Goal: Submit feedback/report problem: Submit feedback/report problem

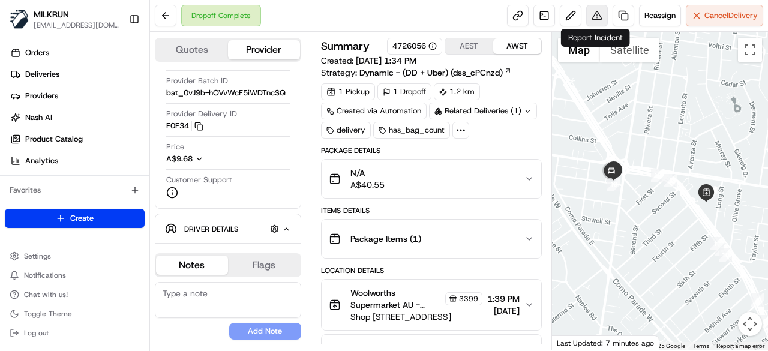
click at [594, 17] on button at bounding box center [598, 16] width 22 height 22
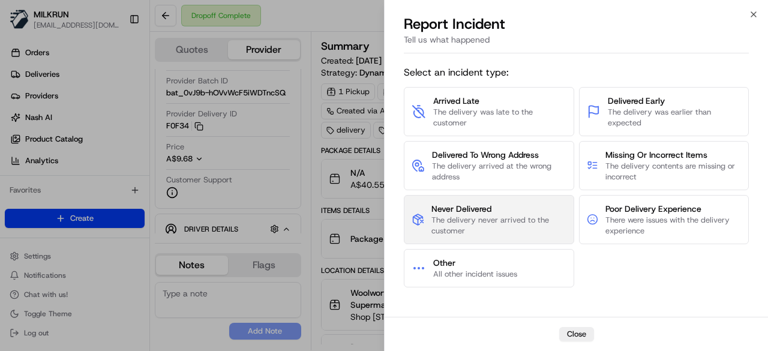
click at [491, 213] on span "Never Delivered" at bounding box center [499, 209] width 134 height 12
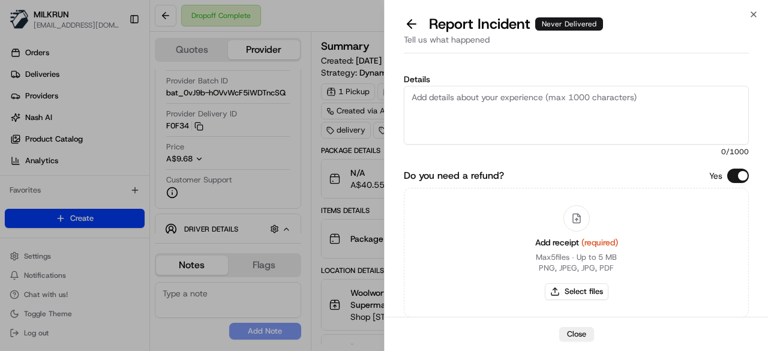
click at [514, 127] on textarea "Details" at bounding box center [576, 115] width 345 height 59
type textarea "Customer did not received their order and received someone else's order"
click at [599, 297] on button "Select files" at bounding box center [577, 291] width 64 height 17
type input "C:\fakepath\Screenshot 2025-08-20 142811.png"
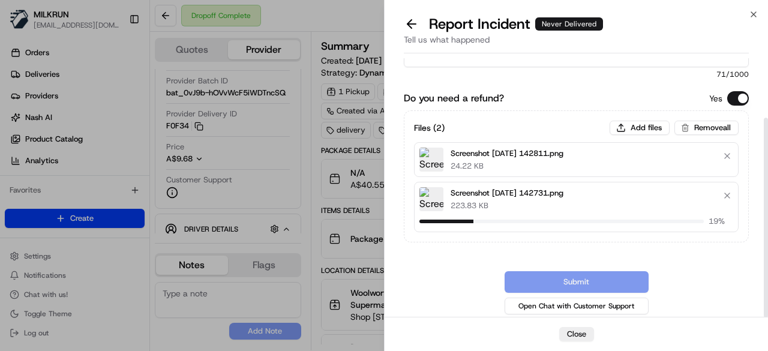
scroll to position [71, 0]
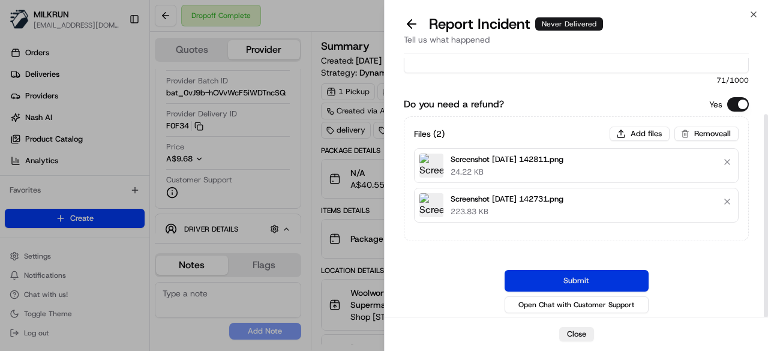
click at [596, 273] on button "Submit" at bounding box center [577, 281] width 144 height 22
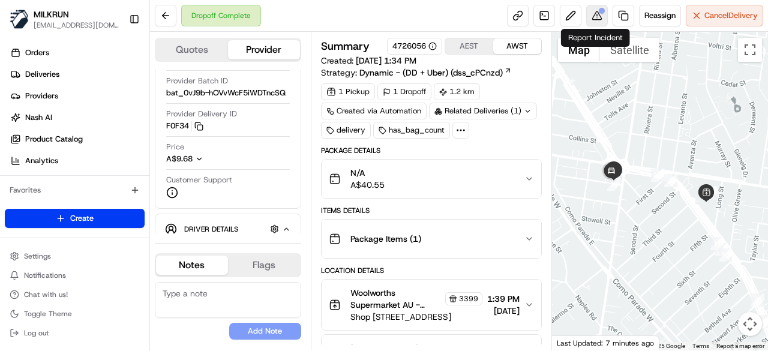
click at [596, 16] on button at bounding box center [598, 16] width 22 height 22
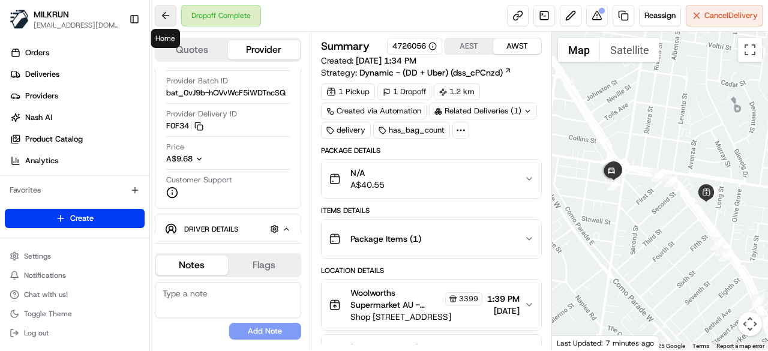
click at [163, 18] on button at bounding box center [166, 16] width 22 height 22
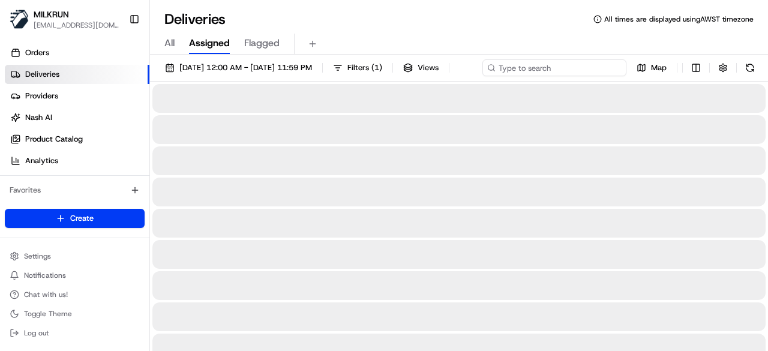
click at [581, 75] on div "20/08/2025 12:00 AM - 20/08/2025 11:59 PM Filters ( 1 ) Views Map" at bounding box center [459, 70] width 618 height 22
paste input "26394460-909c-40be-83f7-6c066ff3bc41"
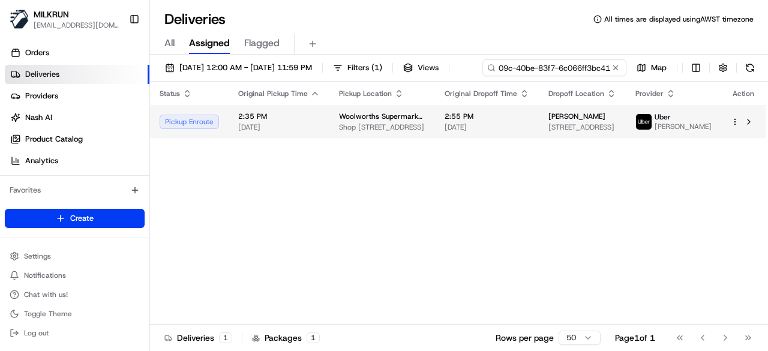
type input "26394460-909c-40be-83f7-6c066ff3bc41"
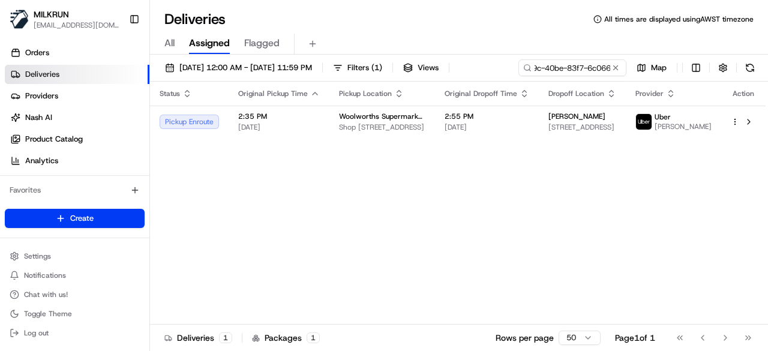
drag, startPoint x: 370, startPoint y: 161, endPoint x: 370, endPoint y: 153, distance: 8.4
click at [370, 160] on div "Status Original Pickup Time Pickup Location Original Dropoff Time Dropoff Locat…" at bounding box center [458, 203] width 616 height 243
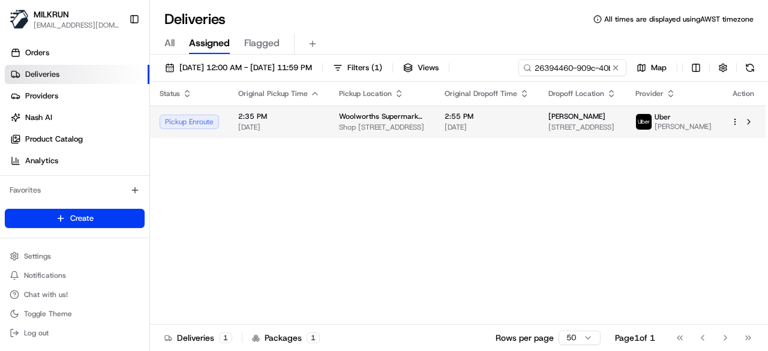
click at [348, 121] on span "Woolworths Supermarket AU - Thrift Park" at bounding box center [382, 117] width 86 height 10
click at [388, 127] on span "Shop 1/171 Nepean Hwy, Mentone, VIC 3194, AU" at bounding box center [382, 127] width 86 height 10
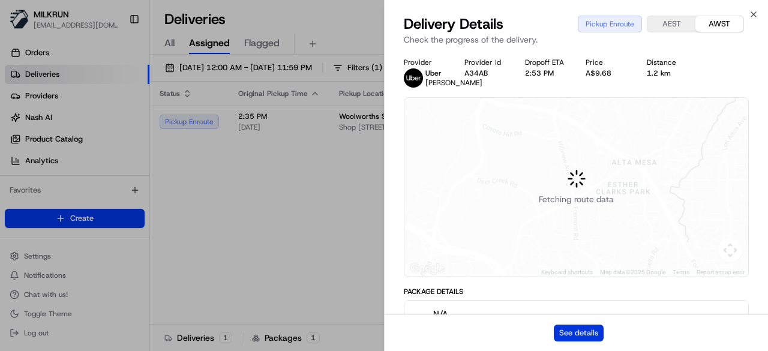
click at [582, 331] on button "See details" at bounding box center [579, 333] width 50 height 17
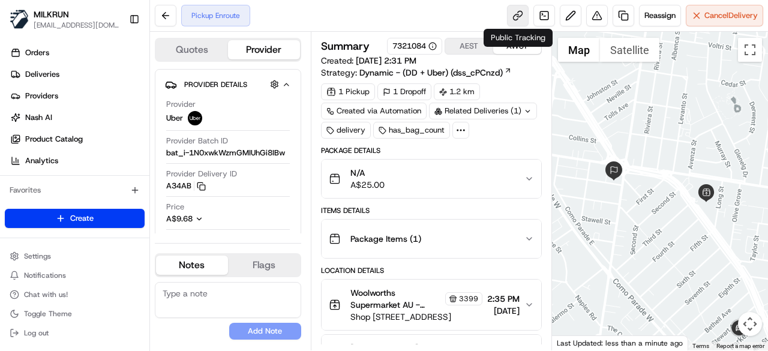
click at [519, 12] on link at bounding box center [518, 16] width 22 height 22
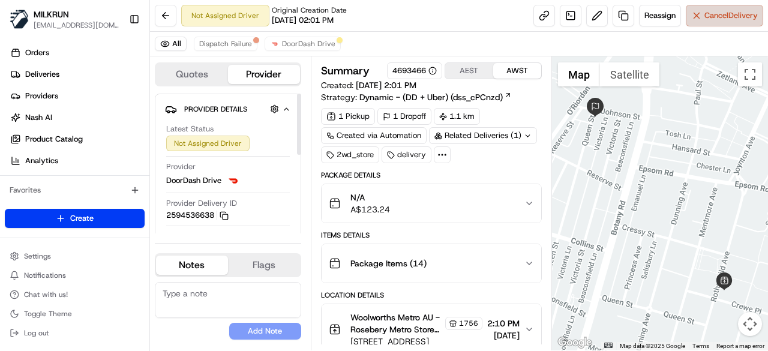
click at [743, 13] on span "Cancel Delivery" at bounding box center [731, 15] width 53 height 11
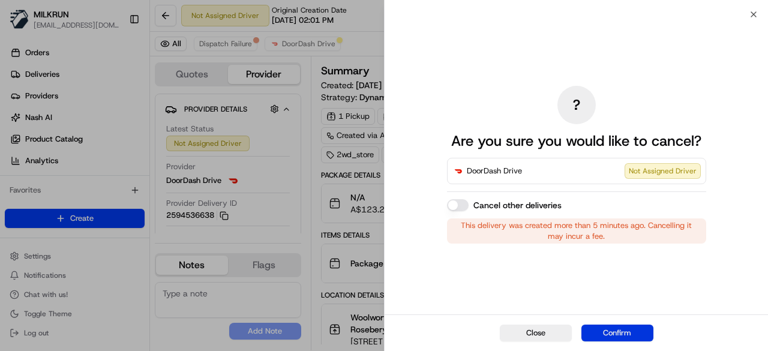
click at [638, 330] on button "Confirm" at bounding box center [618, 333] width 72 height 17
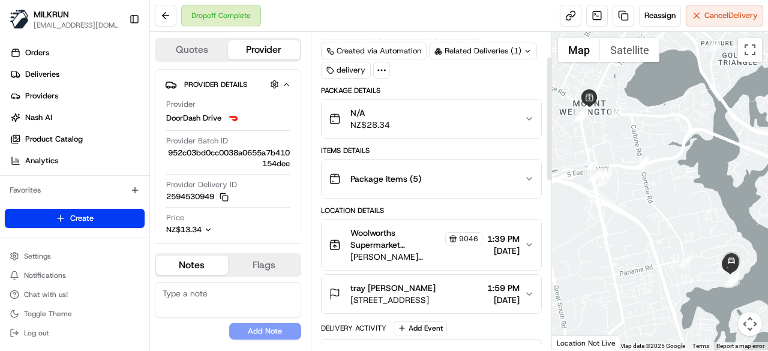
scroll to position [120, 0]
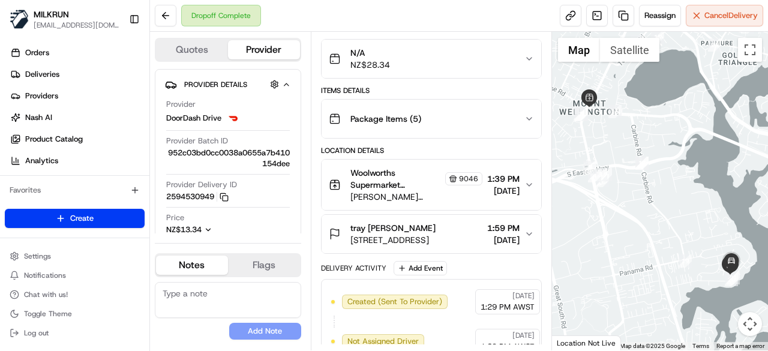
click at [414, 241] on span "[STREET_ADDRESS]" at bounding box center [393, 240] width 85 height 12
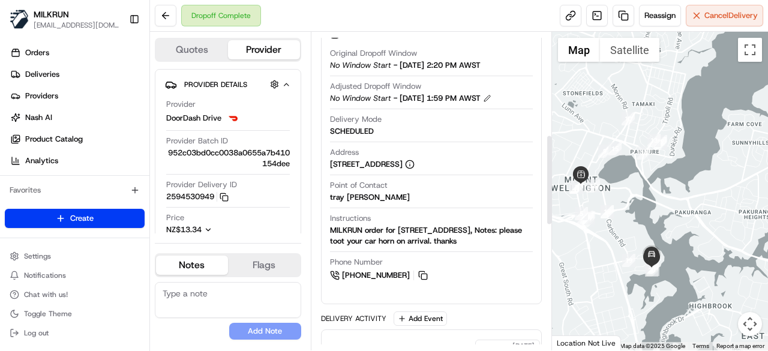
scroll to position [420, 0]
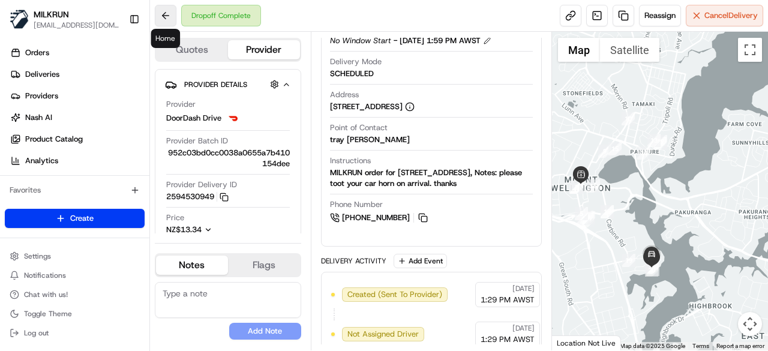
click at [166, 17] on button at bounding box center [166, 16] width 22 height 22
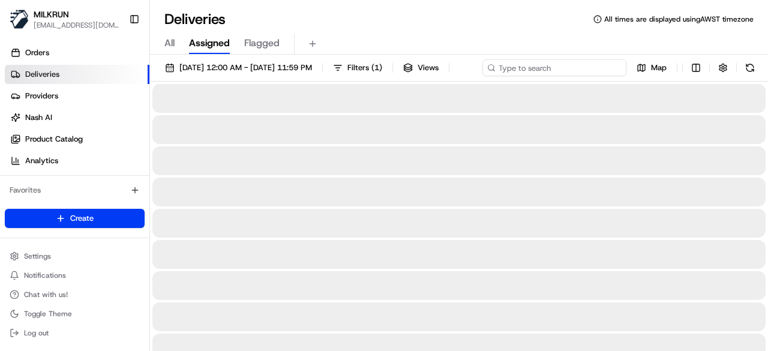
click at [553, 64] on div "20/08/2025 12:00 AM - 20/08/2025 11:59 PM Filters ( 1 ) Views Map" at bounding box center [459, 70] width 618 height 22
paste input "68276a15-8303-40a8-ac0a-7bf15acb2910"
type input "68276a15-8303-40a8-ac0a-7bf15acb2910"
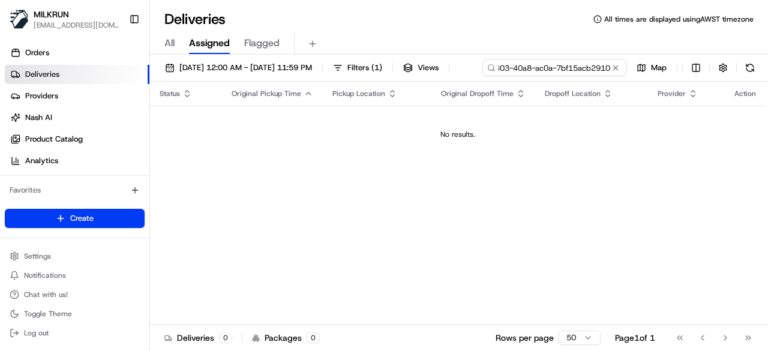
click at [483, 76] on input "68276a15-8303-40a8-ac0a-7bf15acb2910" at bounding box center [555, 67] width 144 height 17
drag, startPoint x: 252, startPoint y: 85, endPoint x: 168, endPoint y: 92, distance: 83.8
click at [483, 76] on div "68276a15-8303-40a8-ac0a-7bf15acb2910" at bounding box center [555, 67] width 144 height 17
click at [483, 76] on input "68276a15-8303-40a8-ac0a-7bf15acb2910" at bounding box center [555, 67] width 144 height 17
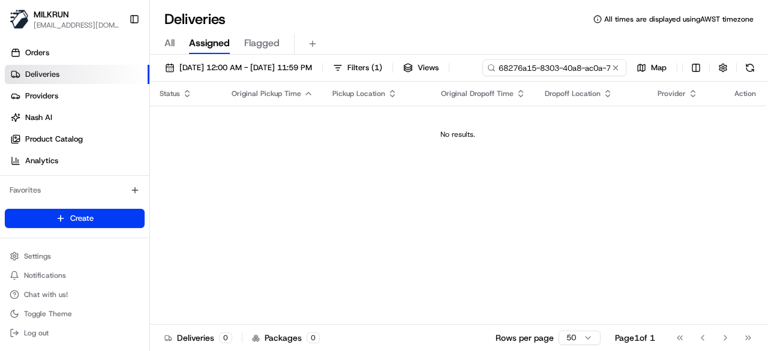
drag, startPoint x: 199, startPoint y: 85, endPoint x: 163, endPoint y: 85, distance: 36.6
click at [483, 76] on input "68276a15-8303-40a8-ac0a-7bf15acb2910" at bounding box center [555, 67] width 144 height 17
drag, startPoint x: 211, startPoint y: 86, endPoint x: 243, endPoint y: 87, distance: 31.8
click at [483, 76] on input "68276a15-8303-40a8-ac0a-7bf15acb2910" at bounding box center [555, 67] width 144 height 17
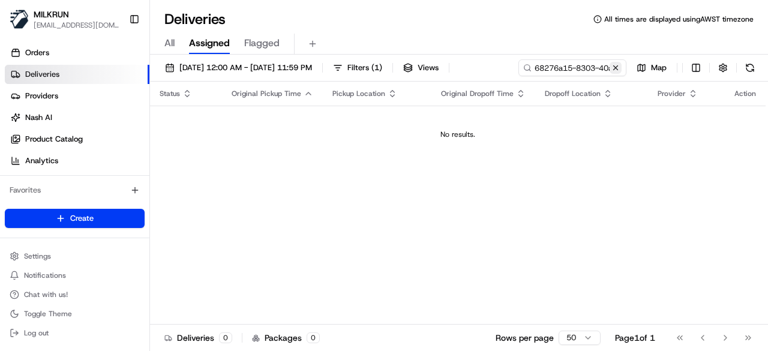
click at [288, 91] on div "20/08/2025 12:00 AM - 20/08/2025 11:59 PM Filters ( 1 ) Views 68276a15-8303-40a…" at bounding box center [459, 204] width 618 height 299
click at [615, 64] on button at bounding box center [616, 68] width 12 height 12
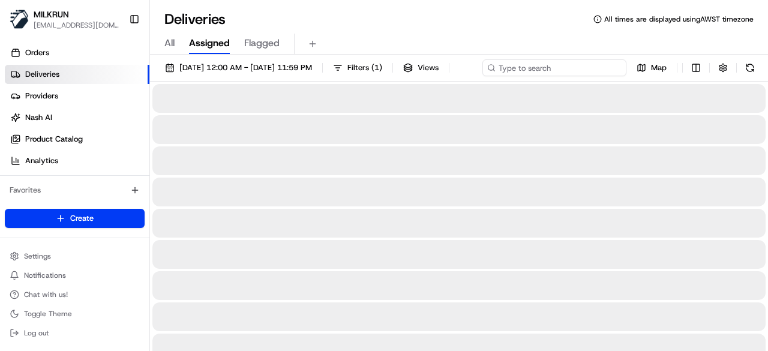
click at [595, 64] on div "20/08/2025 12:00 AM - 20/08/2025 11:59 PM Filters ( 1 ) Views Map" at bounding box center [459, 70] width 618 height 22
paste input "68276a15-8303-40a8-ac0a-7bf15acb2910"
type input "68276a15-8303-40a8-ac0a-7bf15acb2910"
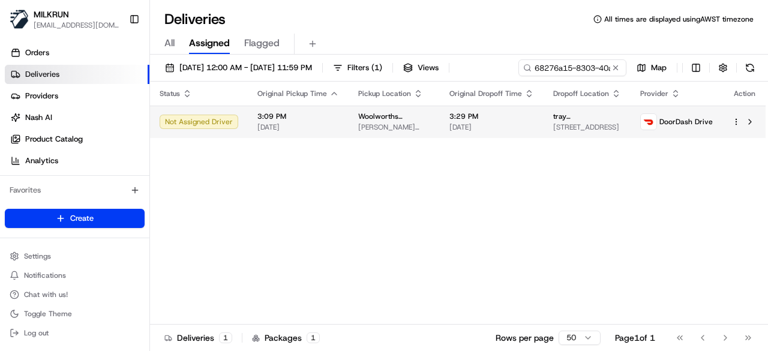
click at [360, 141] on div "Status Original Pickup Time Pickup Location Original Dropoff Time Dropoff Locat…" at bounding box center [458, 203] width 617 height 243
click at [432, 131] on td "Woolworths Supermarket NZ - Mt Wellington Penrose Rd & Mount Wellington Hwy, Au…" at bounding box center [394, 122] width 91 height 32
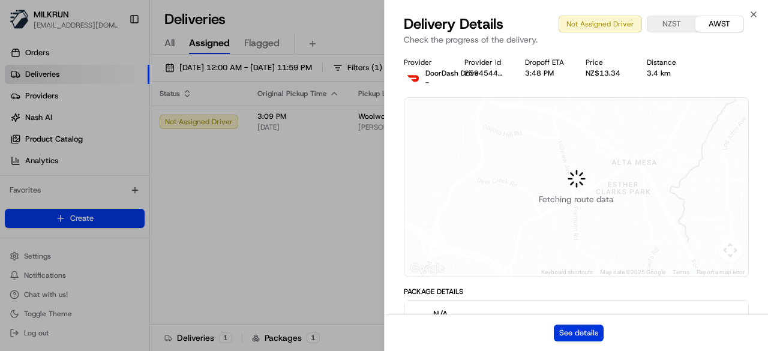
click at [573, 330] on button "See details" at bounding box center [579, 333] width 50 height 17
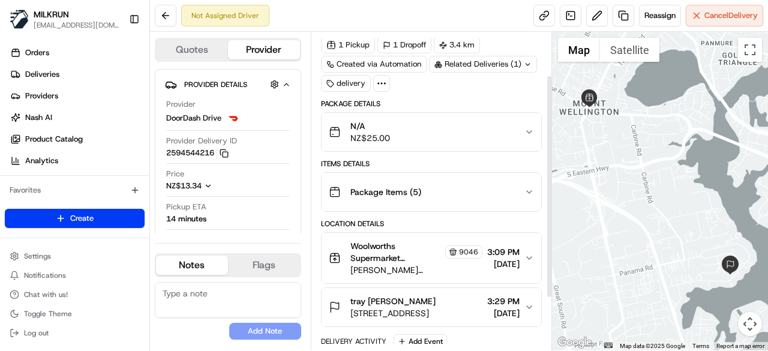
scroll to position [120, 0]
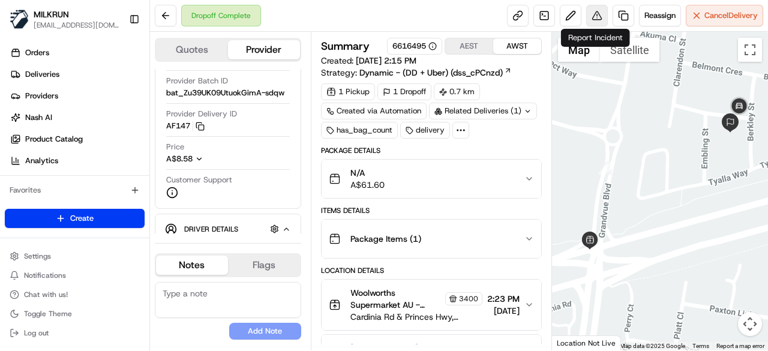
click at [604, 16] on button at bounding box center [598, 16] width 22 height 22
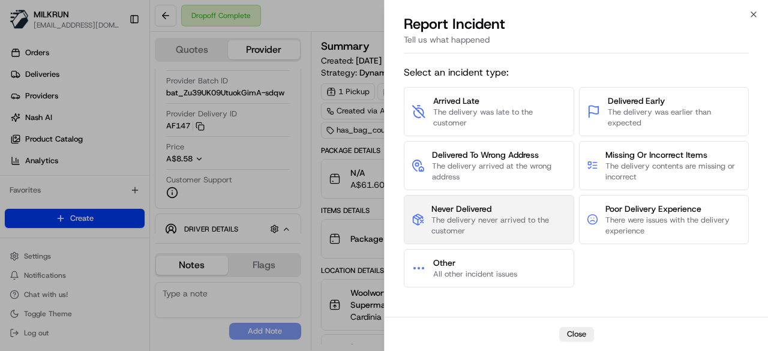
click at [479, 212] on span "Never Delivered" at bounding box center [499, 209] width 134 height 12
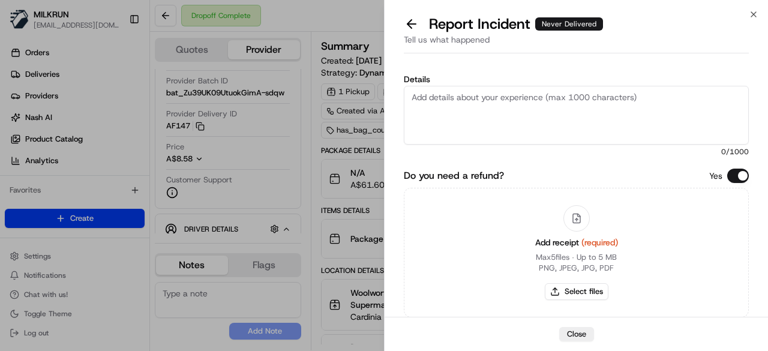
click at [475, 129] on textarea "Details" at bounding box center [576, 115] width 345 height 59
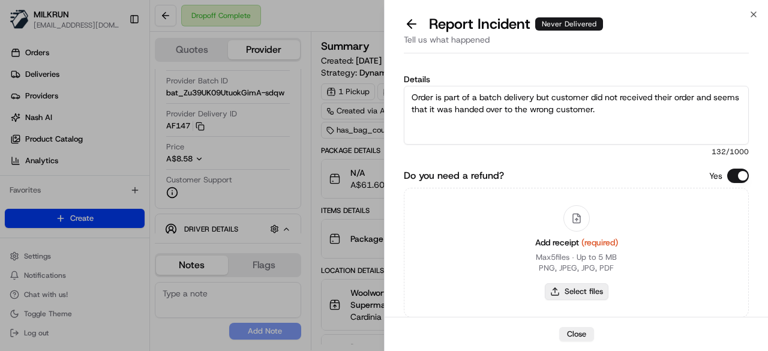
type textarea "Order is part of a batch delivery but customer did not received their order and…"
click at [591, 294] on button "Select files" at bounding box center [577, 291] width 64 height 17
type input "C:\fakepath\Screenshot 2025-08-20 152345.png"
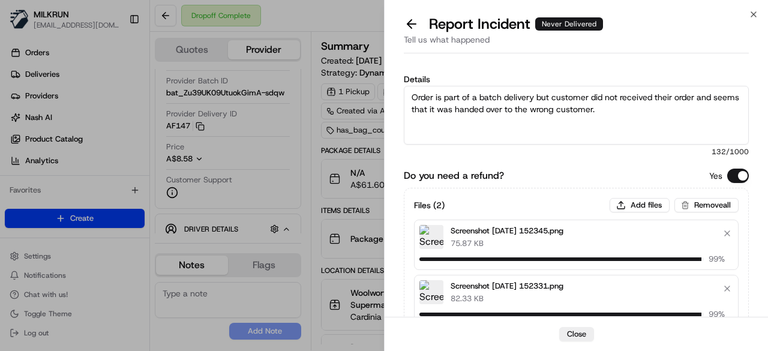
scroll to position [60, 0]
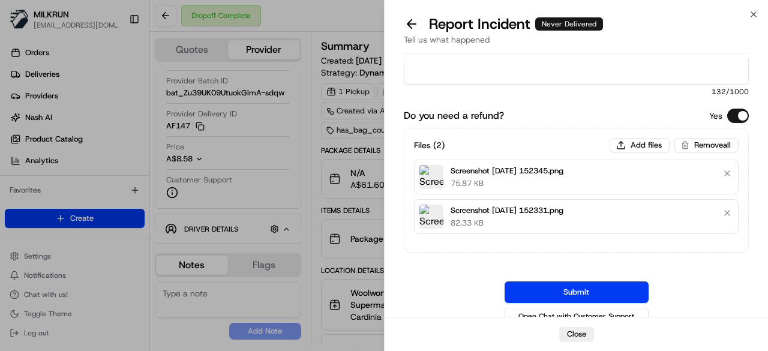
drag, startPoint x: 547, startPoint y: 286, endPoint x: 554, endPoint y: 256, distance: 30.9
click at [550, 286] on button "Submit" at bounding box center [577, 293] width 144 height 22
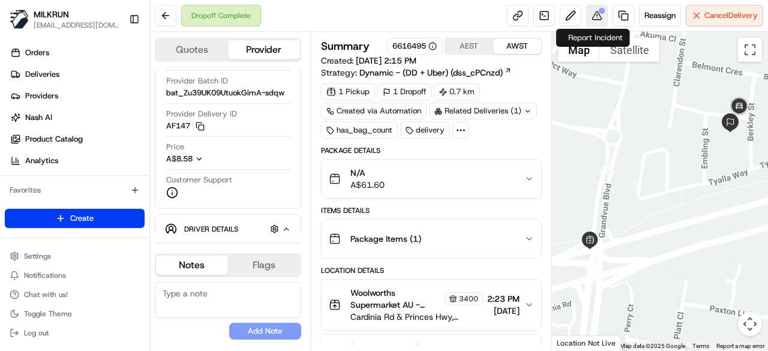
click at [597, 15] on button at bounding box center [598, 16] width 22 height 22
